Goal: Task Accomplishment & Management: Use online tool/utility

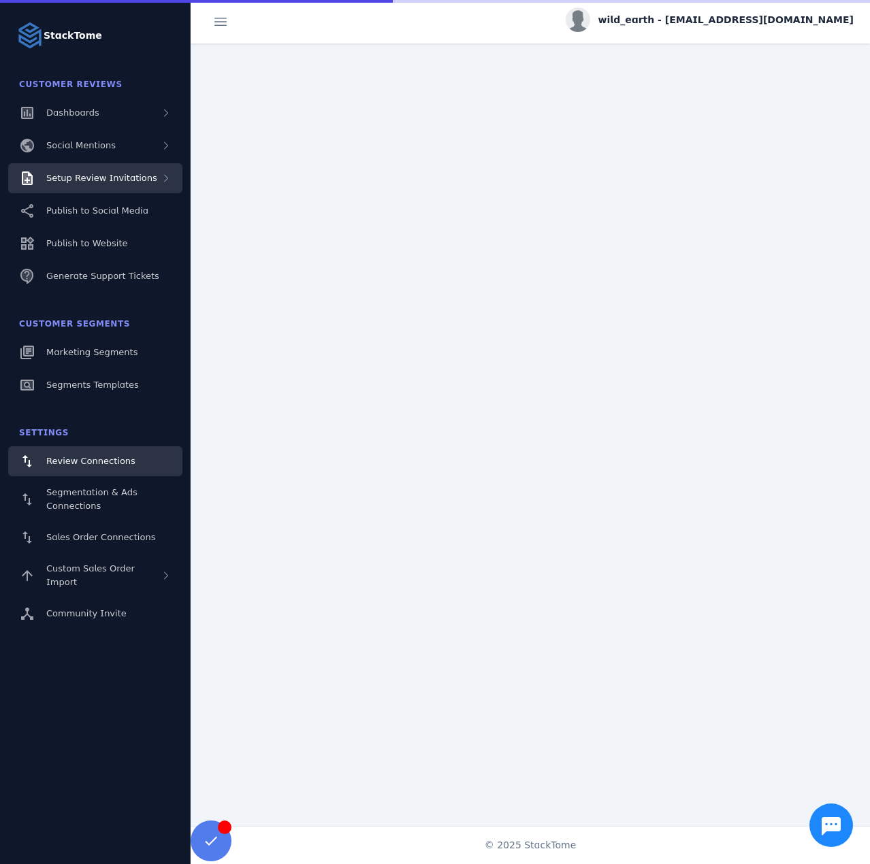
click at [114, 179] on span "Setup Review Invitations" at bounding box center [101, 178] width 111 height 10
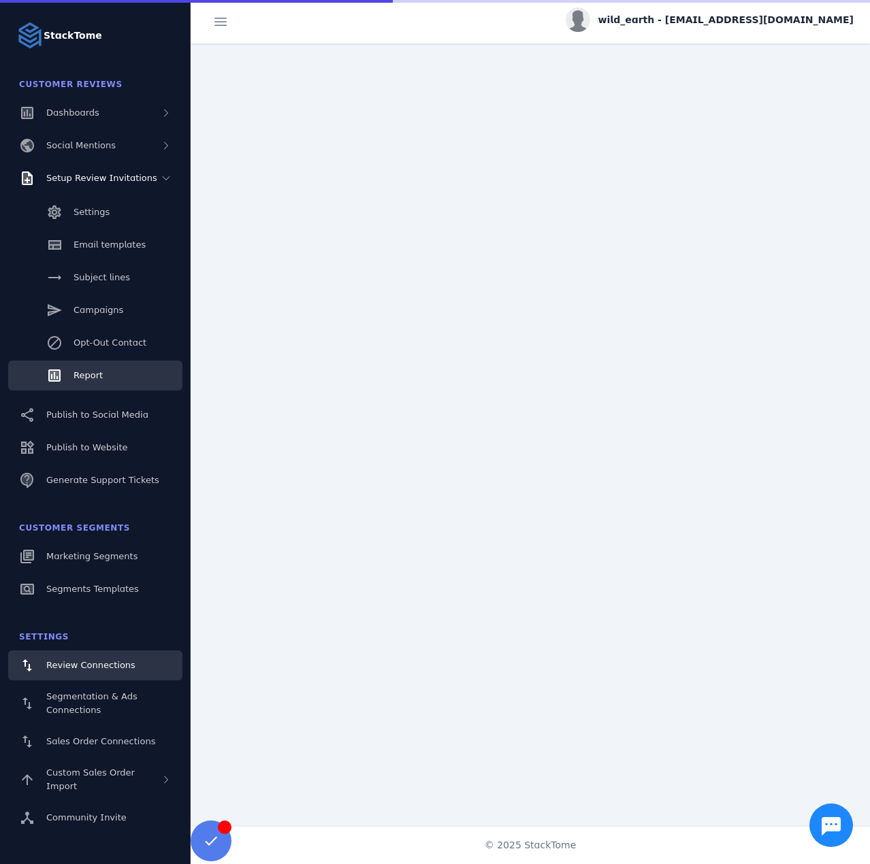
click at [110, 373] on link "Report" at bounding box center [95, 376] width 174 height 30
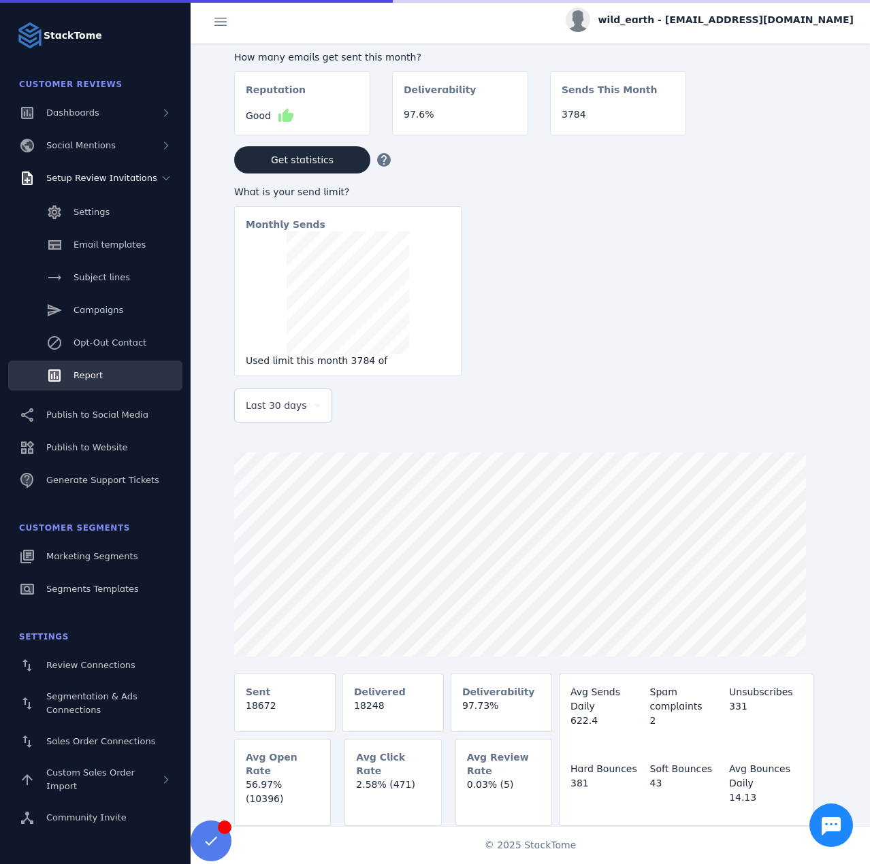
click at [282, 406] on span "Last 30 days" at bounding box center [276, 405] width 61 height 16
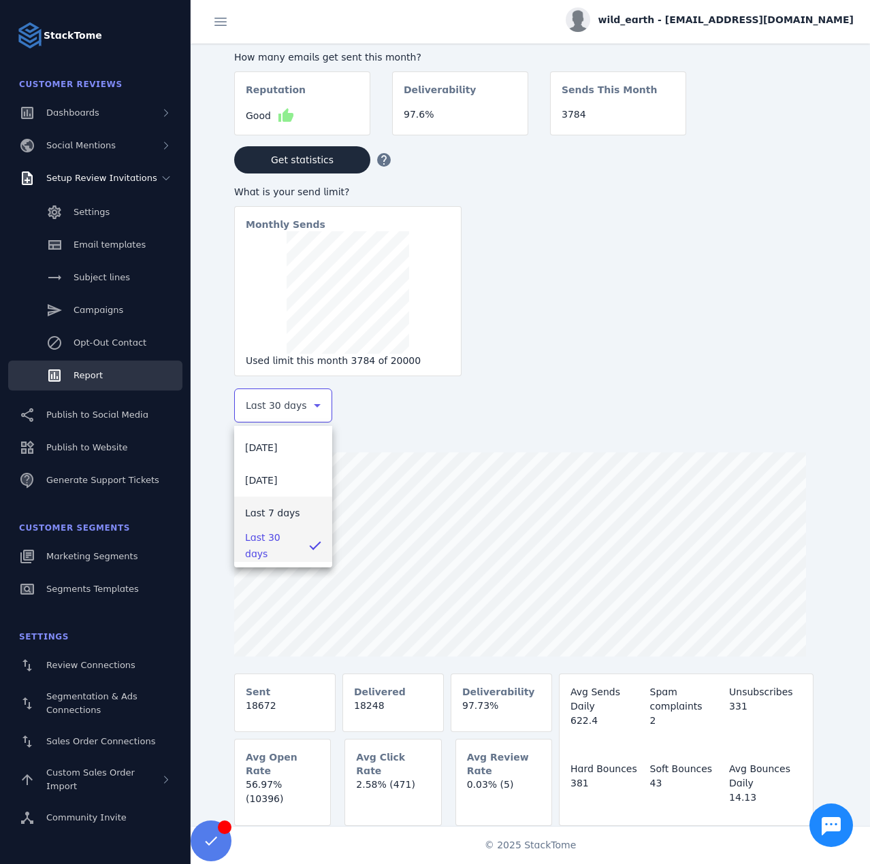
click at [286, 514] on span "Last 7 days" at bounding box center [272, 513] width 55 height 16
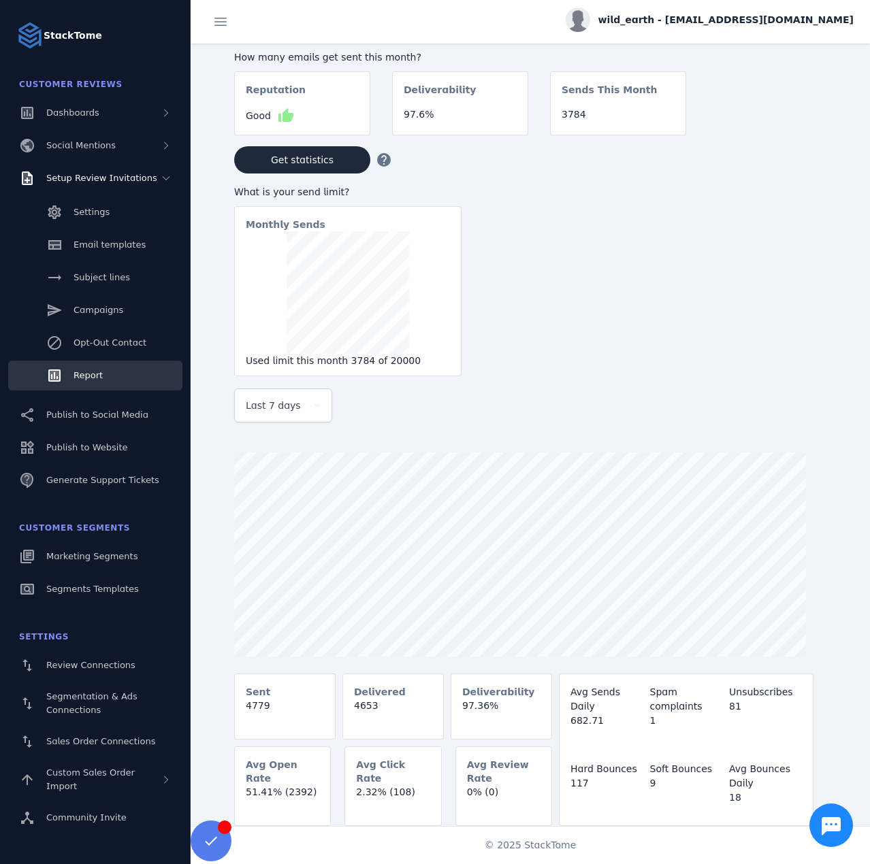
drag, startPoint x: 751, startPoint y: 19, endPoint x: 756, endPoint y: 25, distance: 8.2
click at [751, 19] on span "wild_earth - cs_wild@stacktome.com" at bounding box center [725, 20] width 255 height 14
click at [804, 124] on span "Sign out" at bounding box center [810, 131] width 39 height 16
